Goal: Task Accomplishment & Management: Use online tool/utility

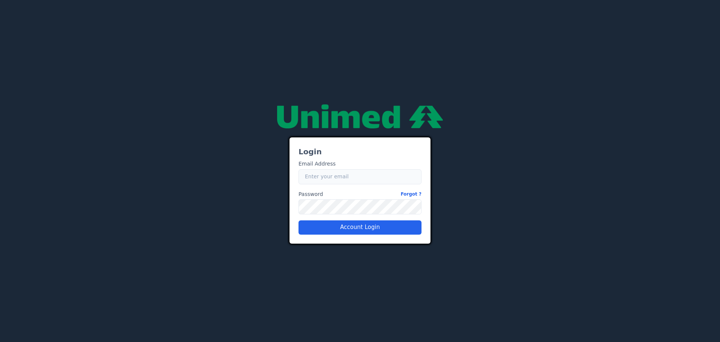
click at [330, 178] on input "Email" at bounding box center [360, 176] width 123 height 15
type input "caio.castro.fluna@unimedbh.com.br"
click at [366, 227] on button "Account Login" at bounding box center [360, 227] width 123 height 14
